Goal: Manage account settings

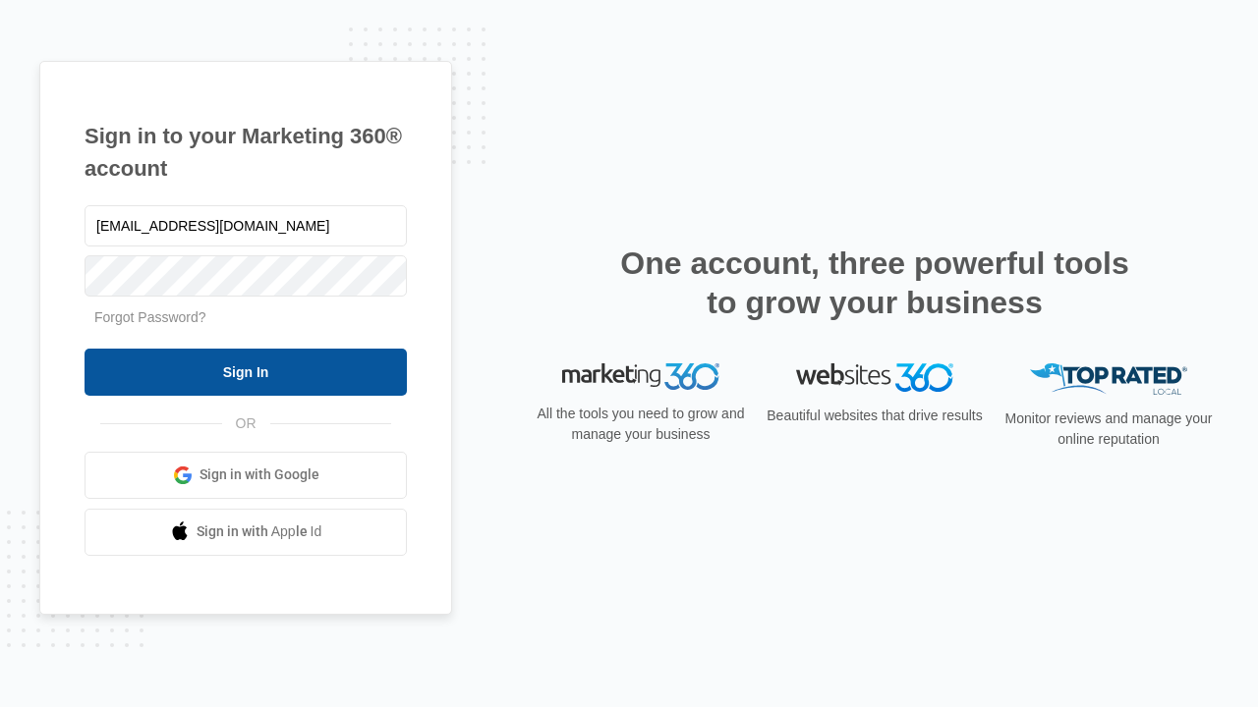
click at [246, 371] on input "Sign In" at bounding box center [245, 372] width 322 height 47
